Goal: Find specific page/section

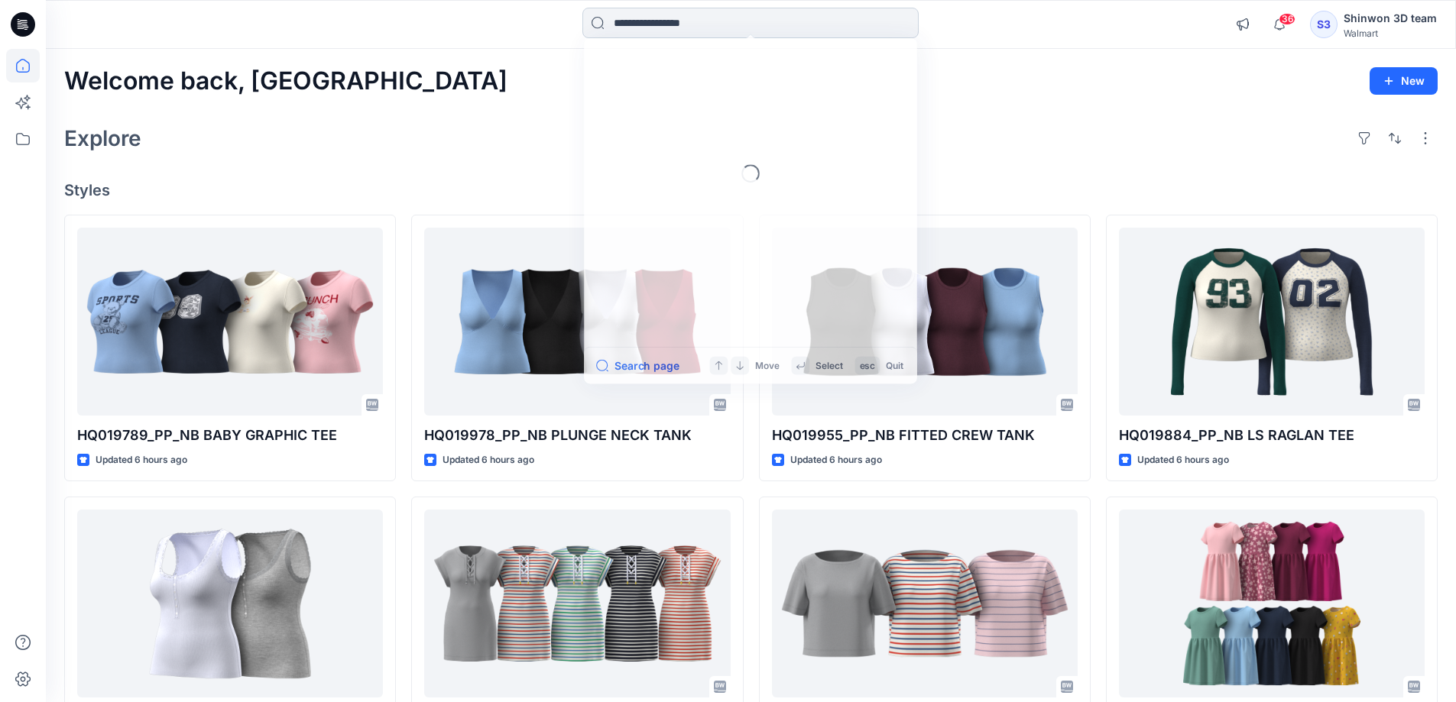
click at [675, 19] on input at bounding box center [750, 23] width 336 height 31
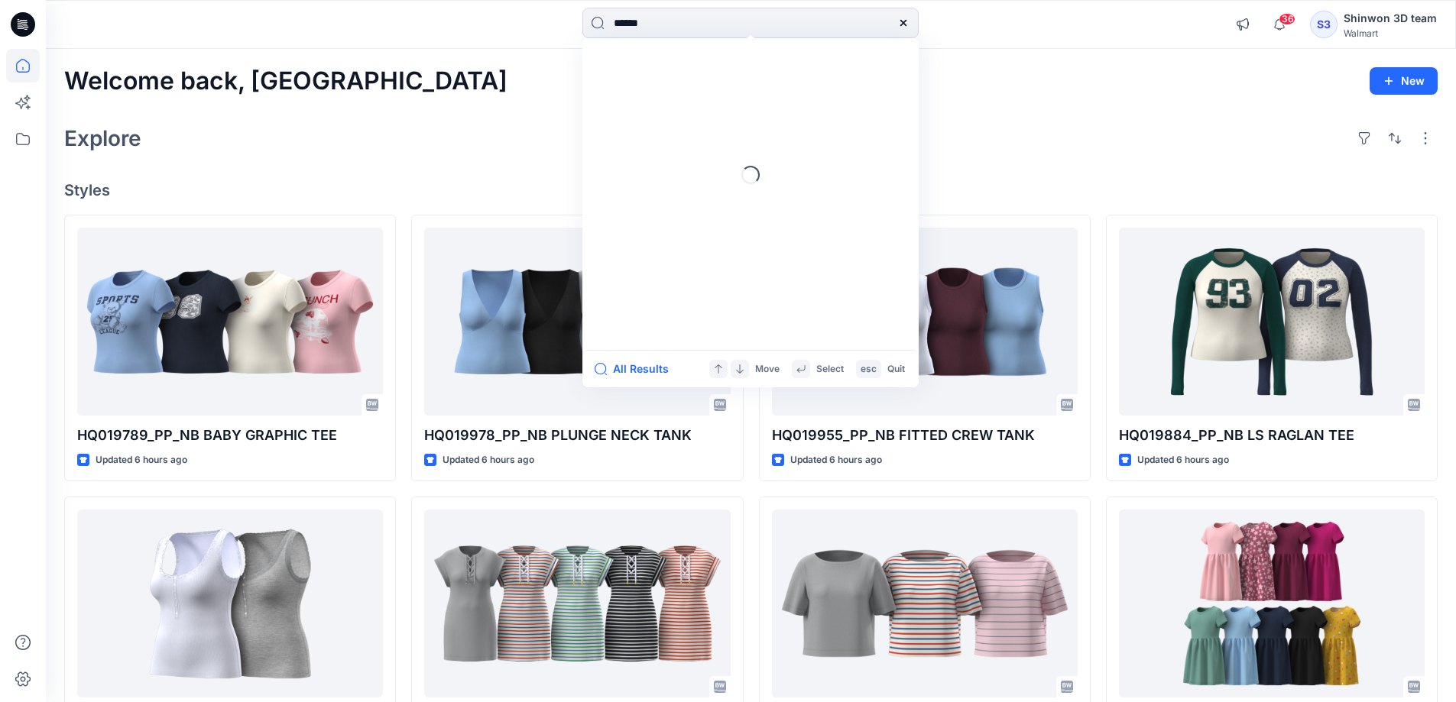
type input "******"
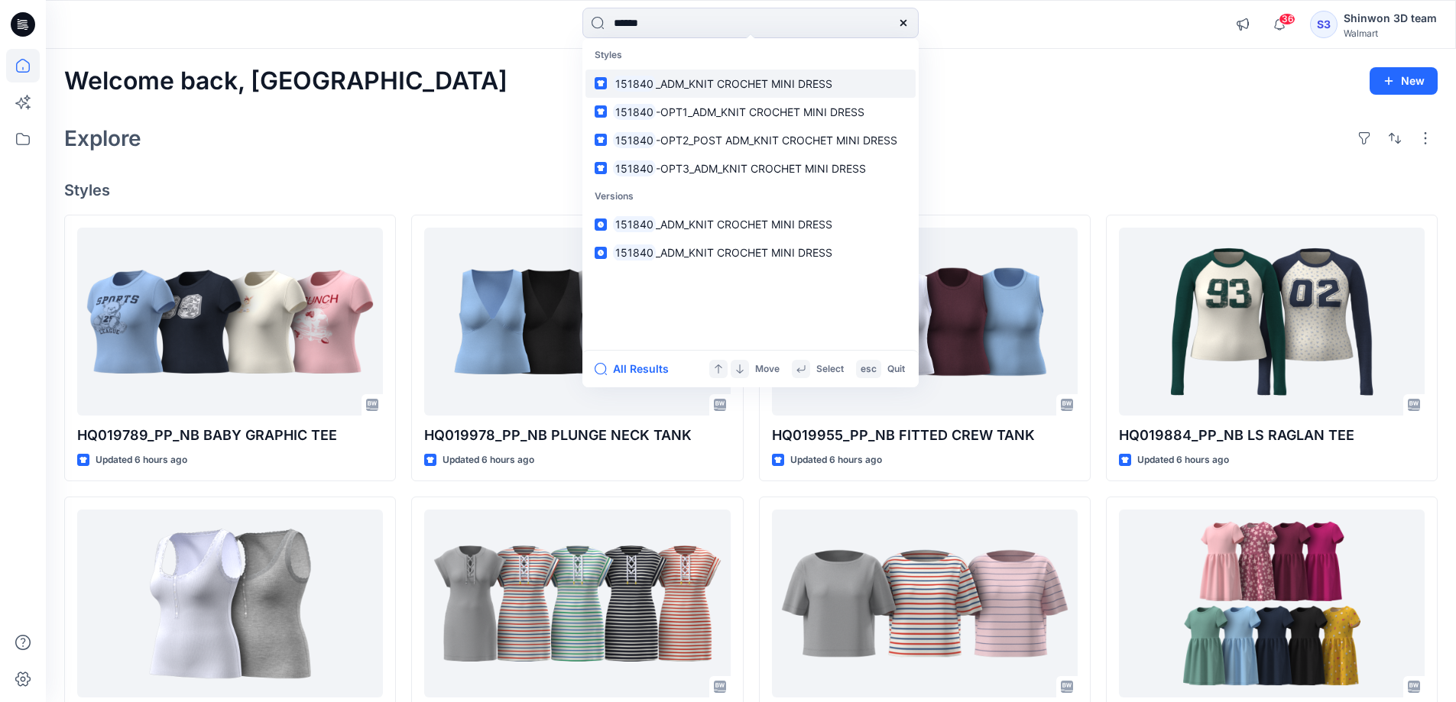
click at [735, 82] on span "_ADM_KNIT CROCHET MINI DRESS" at bounding box center [744, 83] width 177 height 13
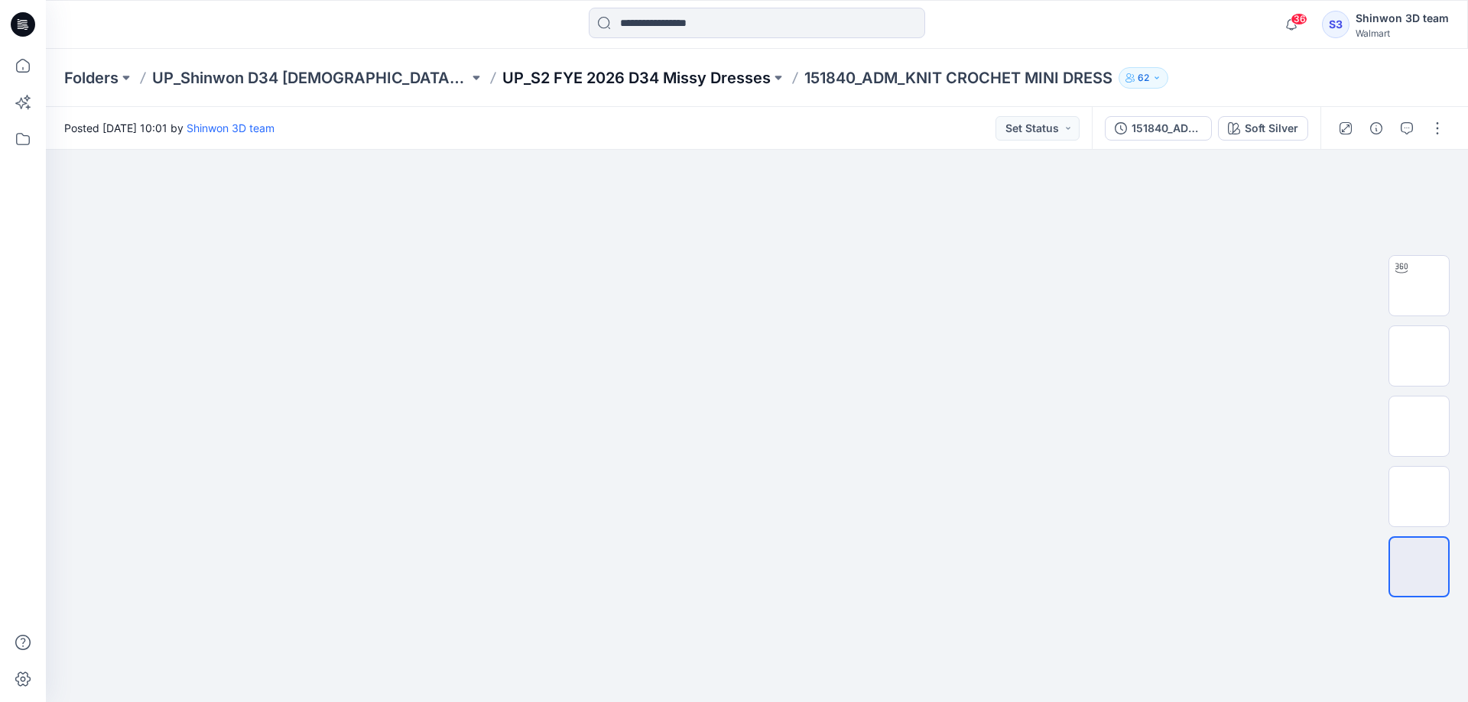
click at [563, 79] on p "UP_S2 FYE 2026 D34 Missy Dresses" at bounding box center [636, 77] width 268 height 21
